Goal: Task Accomplishment & Management: Use online tool/utility

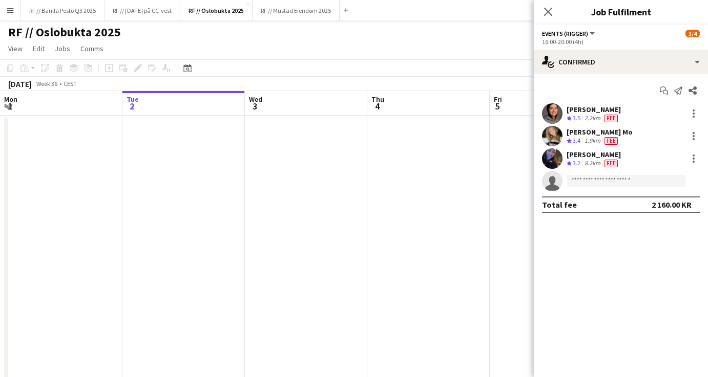
scroll to position [0, 358]
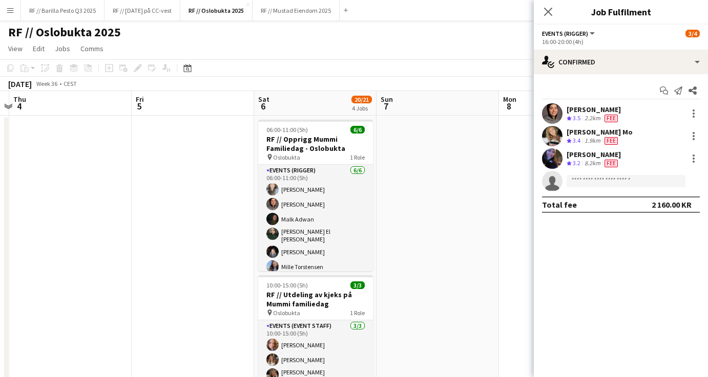
click at [10, 15] on button "Menu" at bounding box center [10, 10] width 20 height 20
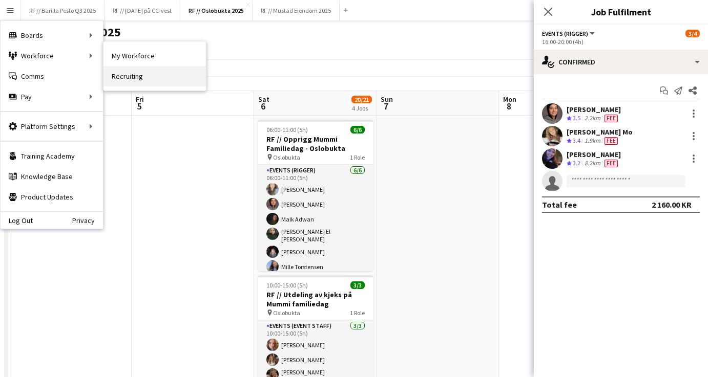
click at [126, 75] on link "Recruiting" at bounding box center [154, 76] width 102 height 20
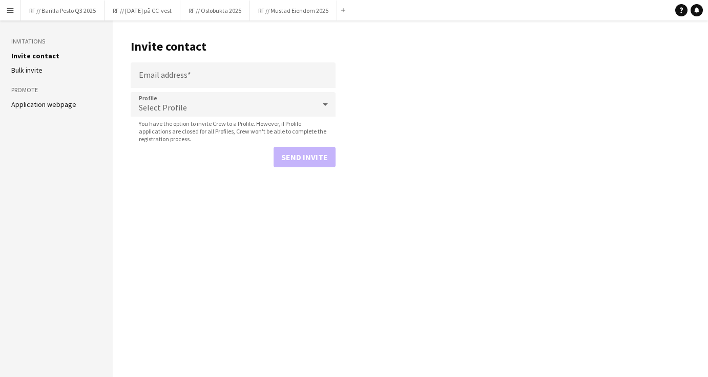
click at [3, 13] on button "Menu" at bounding box center [10, 10] width 20 height 20
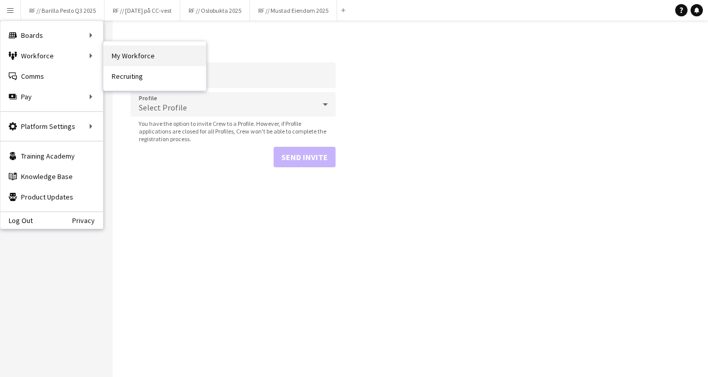
click at [126, 60] on link "My Workforce" at bounding box center [154, 56] width 102 height 20
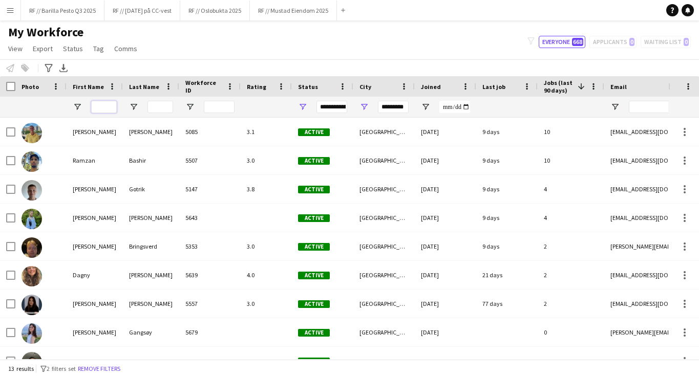
click at [103, 107] on input "First Name Filter Input" at bounding box center [104, 107] width 26 height 12
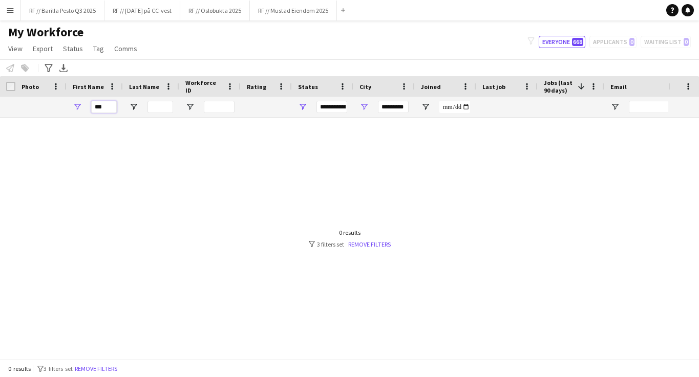
click at [100, 105] on input "***" at bounding box center [104, 107] width 26 height 12
type input "*"
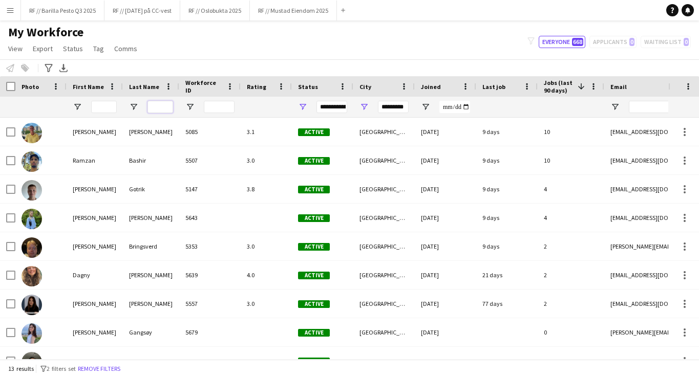
click at [161, 111] on input "Last Name Filter Input" at bounding box center [160, 107] width 26 height 12
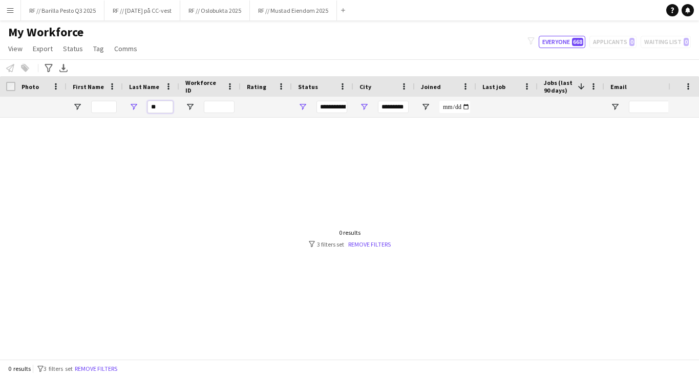
type input "*"
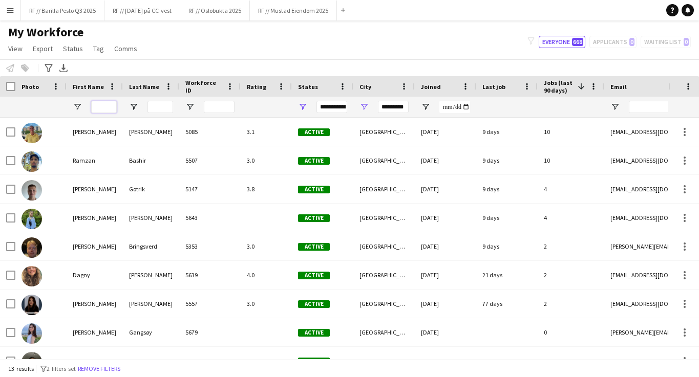
click at [108, 109] on input "First Name Filter Input" at bounding box center [104, 107] width 26 height 12
type input "*******"
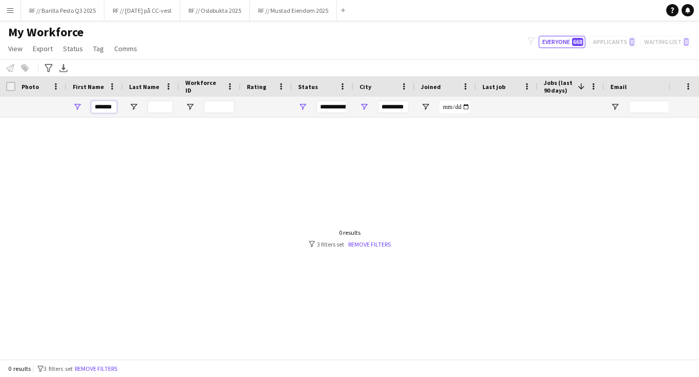
click at [103, 105] on input "*******" at bounding box center [104, 107] width 26 height 12
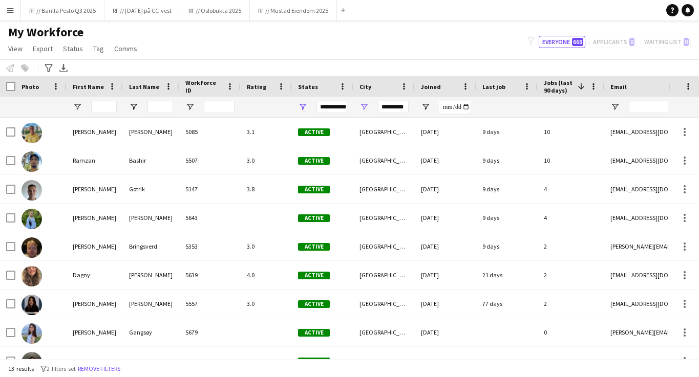
click at [216, 45] on div "My Workforce View Views Default view New view Update view Delete view Edit name…" at bounding box center [349, 42] width 699 height 35
click at [103, 109] on input "First Name Filter Input" at bounding box center [104, 107] width 26 height 12
click at [104, 109] on input "First Name Filter Input" at bounding box center [104, 107] width 26 height 12
type input "****"
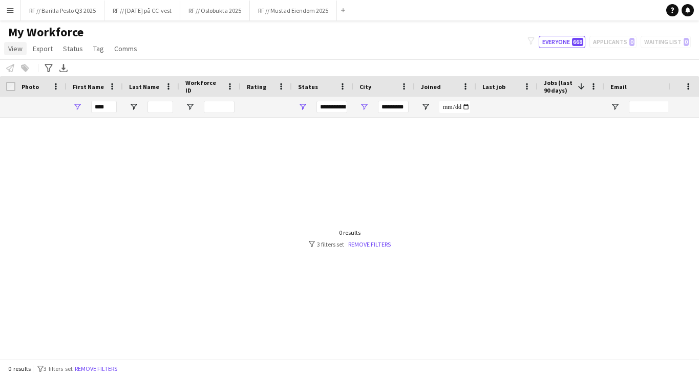
click at [15, 52] on span "View" at bounding box center [15, 48] width 14 height 9
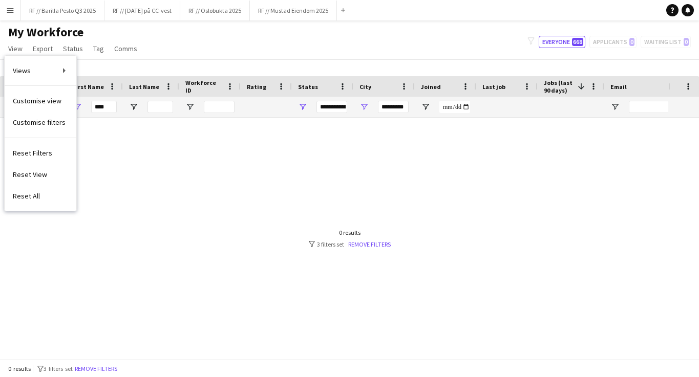
click at [186, 54] on div "My Workforce View Views Default view New view Update view Delete view Edit name…" at bounding box center [349, 42] width 699 height 35
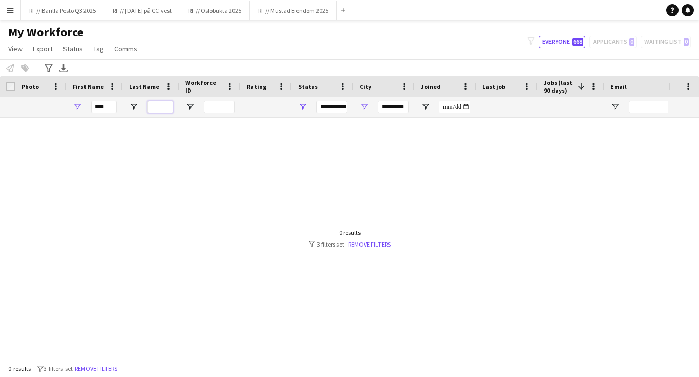
click at [162, 109] on input "Last Name Filter Input" at bounding box center [160, 107] width 26 height 12
click at [8, 15] on button "Menu" at bounding box center [10, 10] width 20 height 20
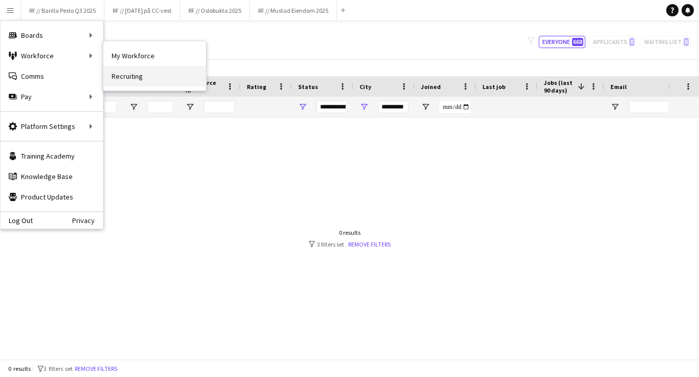
click at [135, 72] on link "Recruiting" at bounding box center [154, 76] width 102 height 20
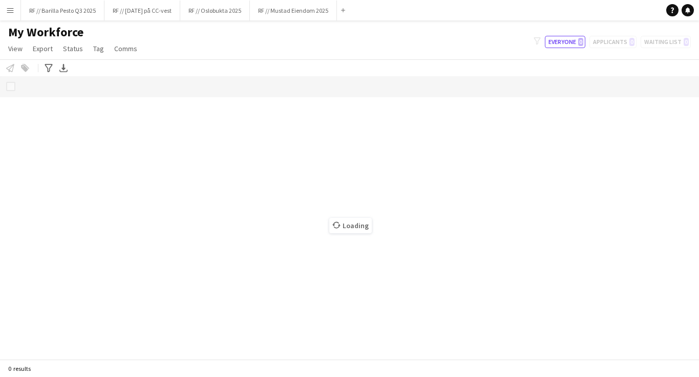
click at [12, 17] on button "Menu" at bounding box center [10, 10] width 20 height 20
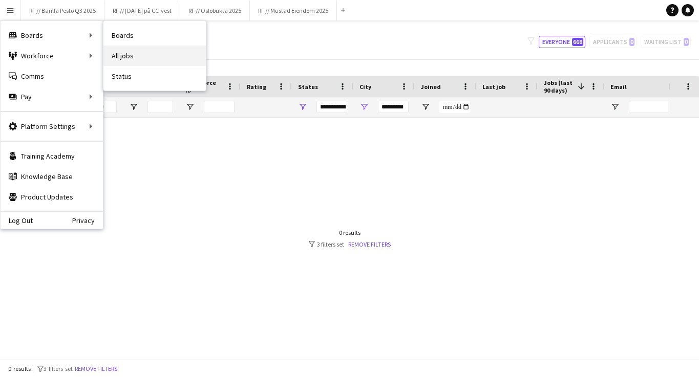
click at [138, 56] on link "All jobs" at bounding box center [154, 56] width 102 height 20
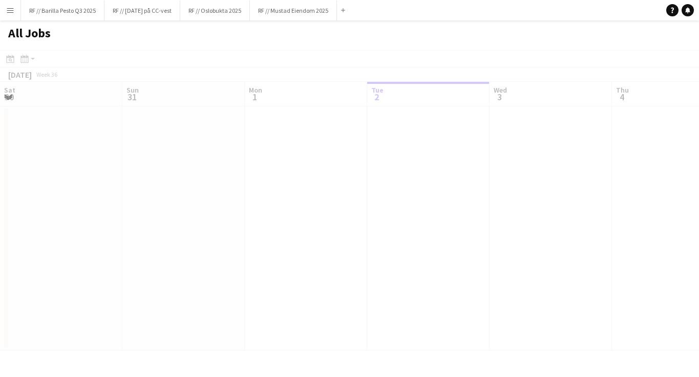
scroll to position [0, 245]
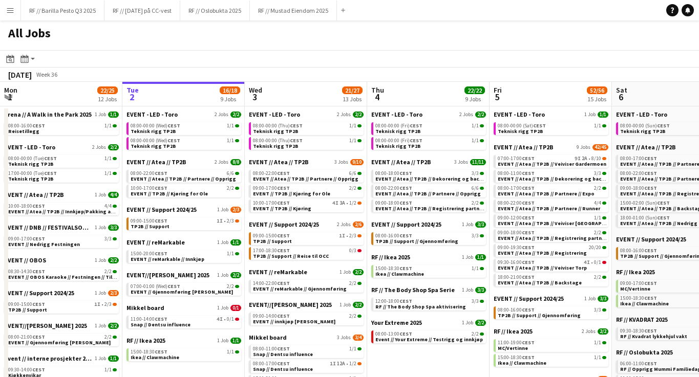
click at [15, 8] on button "Menu" at bounding box center [10, 10] width 20 height 20
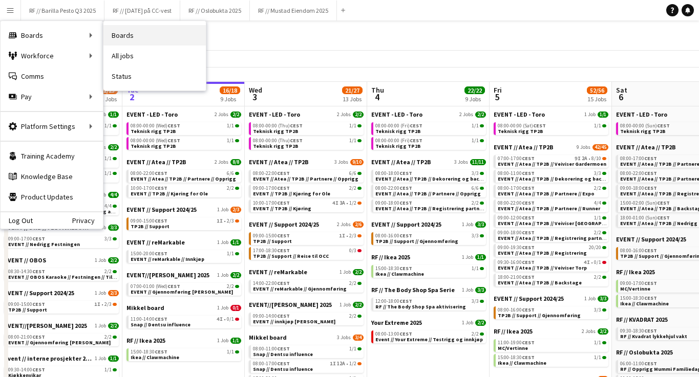
click at [115, 39] on link "Boards" at bounding box center [154, 35] width 102 height 20
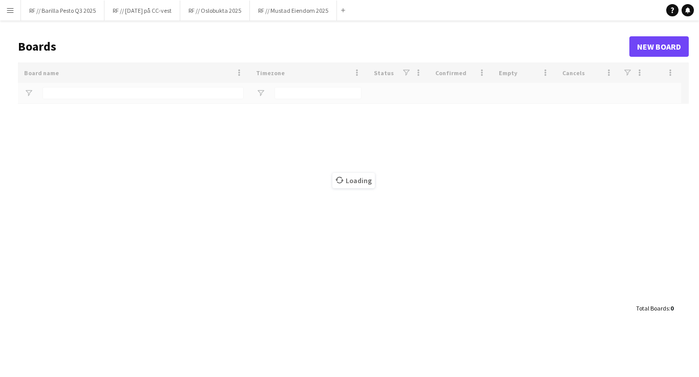
click at [15, 13] on button "Menu" at bounding box center [10, 10] width 20 height 20
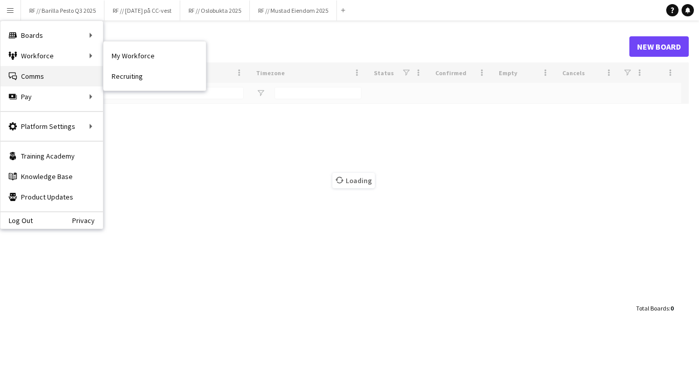
type input "********"
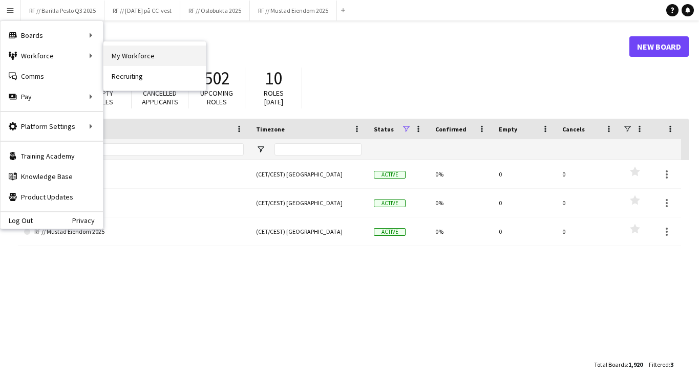
click at [152, 54] on link "My Workforce" at bounding box center [154, 56] width 102 height 20
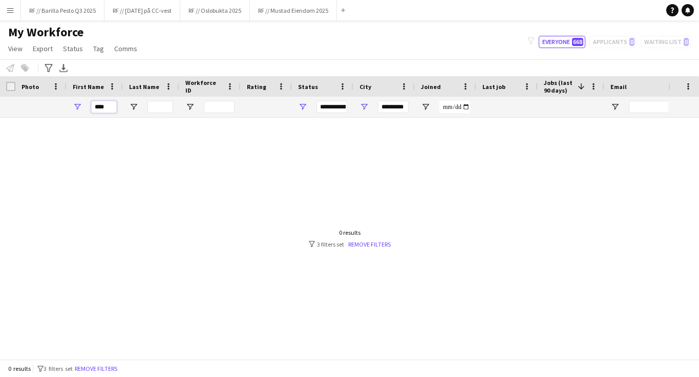
click at [109, 104] on input "****" at bounding box center [104, 107] width 26 height 12
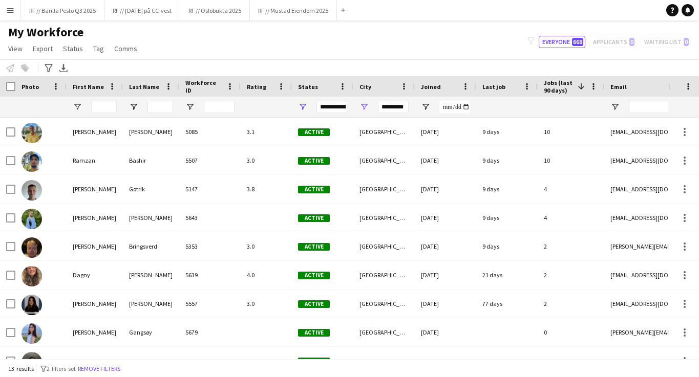
click at [221, 47] on div "My Workforce View Views Default view New view Update view Delete view Edit name…" at bounding box center [349, 42] width 699 height 35
click at [388, 107] on input "*********" at bounding box center [393, 107] width 31 height 12
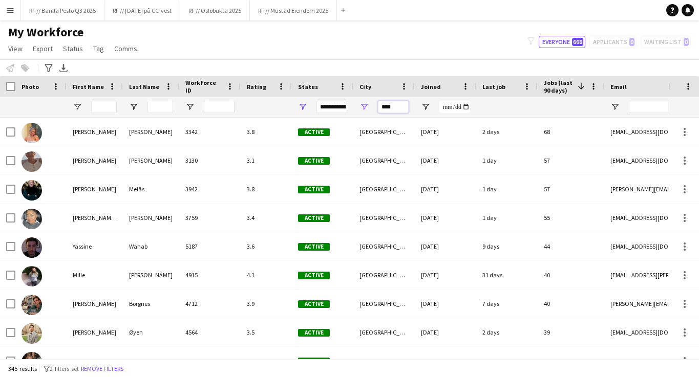
type input "****"
click at [108, 108] on input "First Name Filter Input" at bounding box center [104, 107] width 26 height 12
type input "*********"
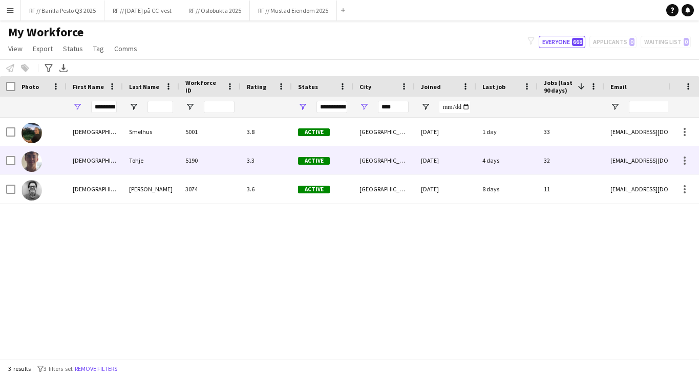
click at [98, 162] on div "[DEMOGRAPHIC_DATA]" at bounding box center [95, 160] width 56 height 28
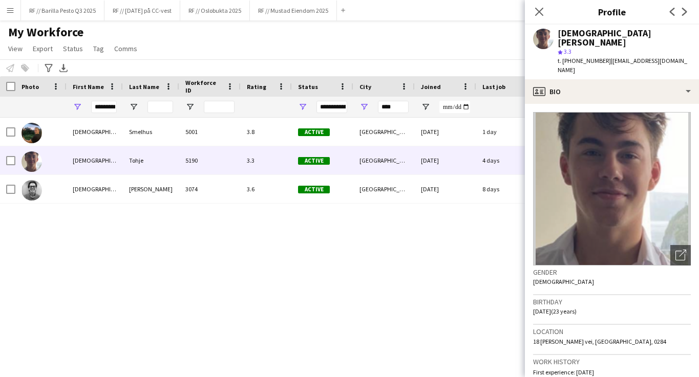
click at [467, 48] on div "My Workforce View Views Default view New view Update view Delete view Edit name…" at bounding box center [349, 42] width 699 height 35
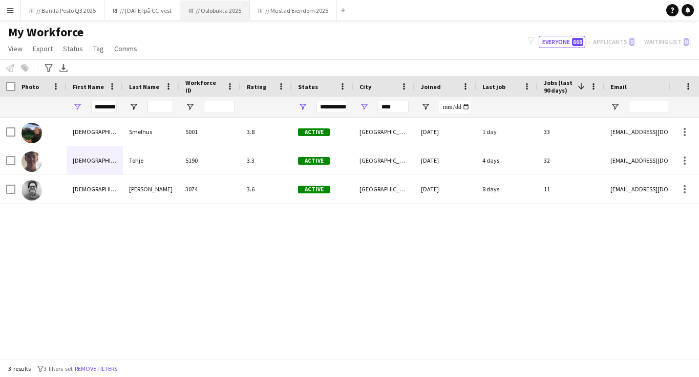
click at [194, 14] on button "RF // Oslobukta 2025 Close" at bounding box center [215, 11] width 70 height 20
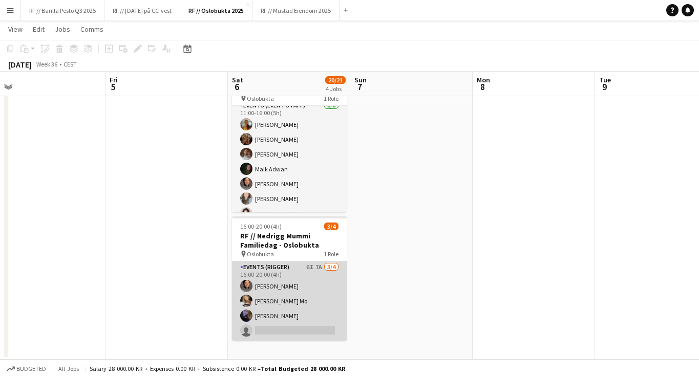
scroll to position [330, 0]
click at [282, 309] on app-card-role "Events (Rigger) 6I 7A [DATE] 16:00-20:00 (4h) [PERSON_NAME] [PERSON_NAME] Mo [P…" at bounding box center [289, 301] width 115 height 79
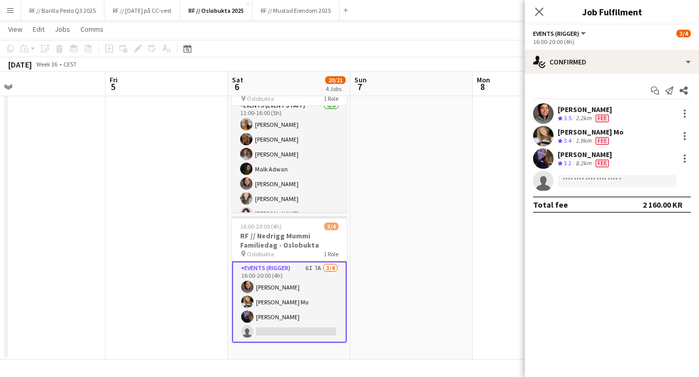
click at [567, 161] on span "3.2" at bounding box center [568, 163] width 8 height 8
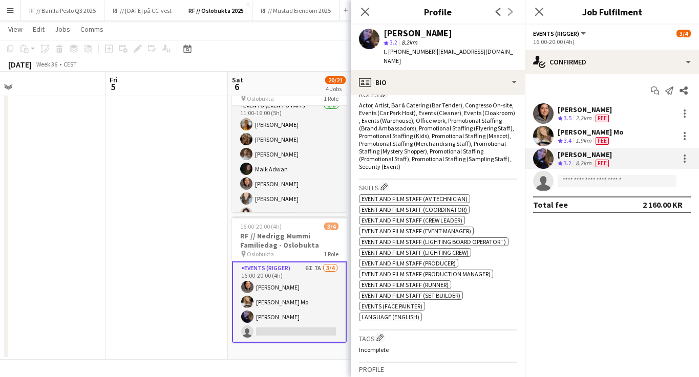
scroll to position [298, 0]
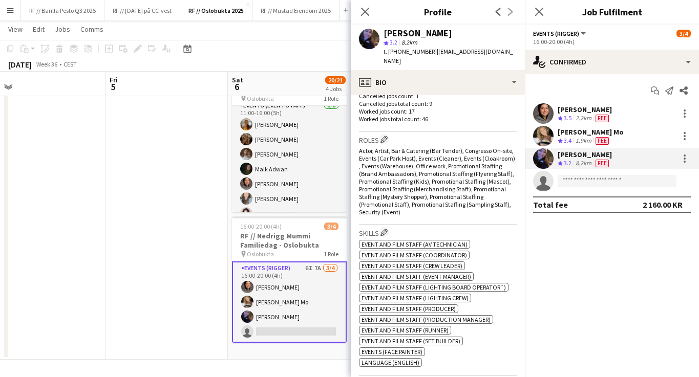
click at [280, 300] on app-card-role "Events (Rigger) 6I 7A [DATE] 16:00-20:00 (4h) [PERSON_NAME] [PERSON_NAME] Mo [P…" at bounding box center [289, 302] width 115 height 81
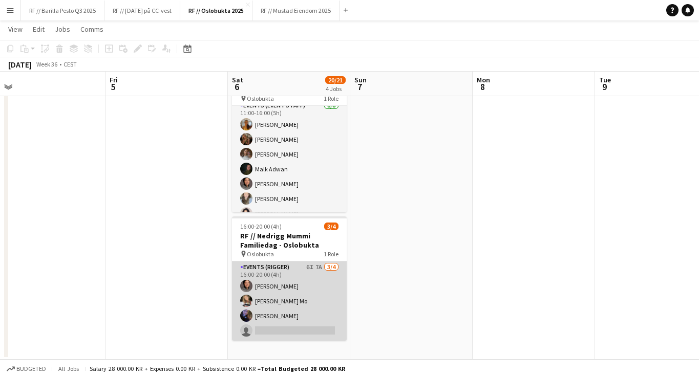
click at [274, 289] on app-card-role "Events (Rigger) 6I 7A [DATE] 16:00-20:00 (4h) [PERSON_NAME] [PERSON_NAME] Mo [P…" at bounding box center [289, 301] width 115 height 79
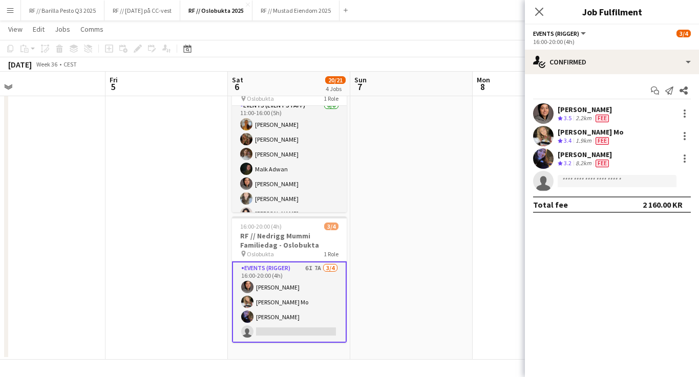
click at [629, 118] on div "[PERSON_NAME] Crew rating 3.5 2.2km Fee" at bounding box center [612, 113] width 174 height 20
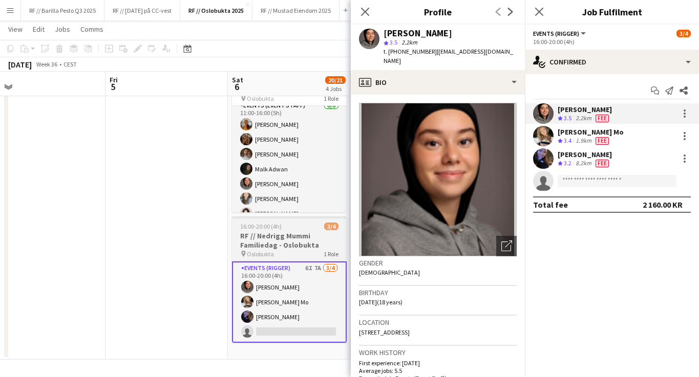
scroll to position [0, 0]
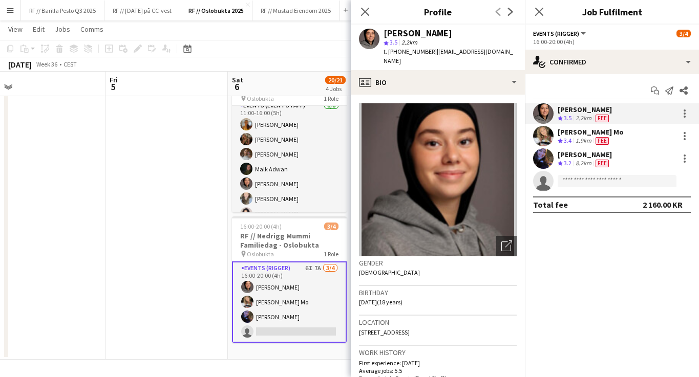
click at [577, 140] on div "1.9km" at bounding box center [584, 141] width 20 height 9
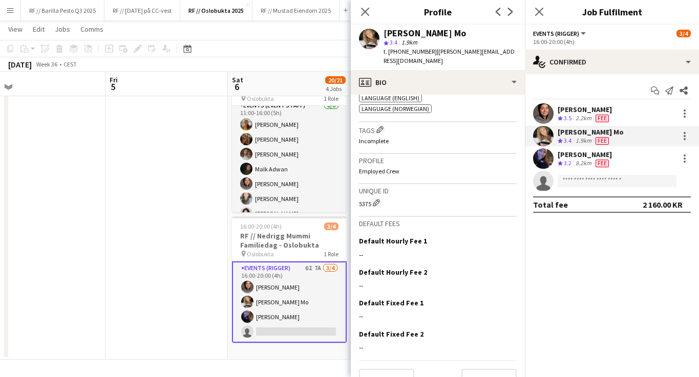
scroll to position [592, 0]
